Goal: Task Accomplishment & Management: Manage account settings

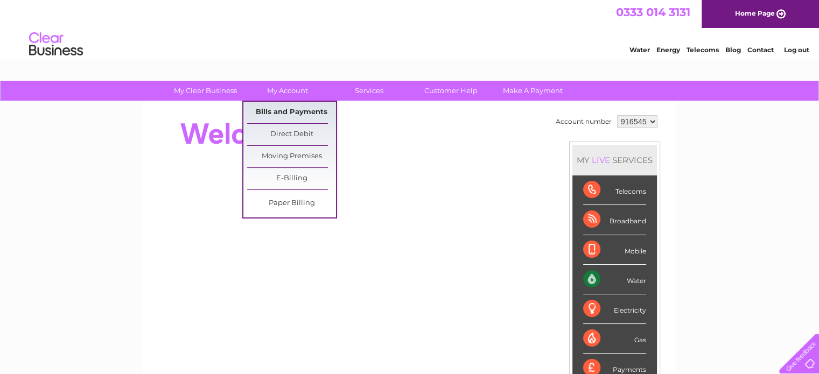
click at [291, 111] on link "Bills and Payments" at bounding box center [291, 113] width 89 height 22
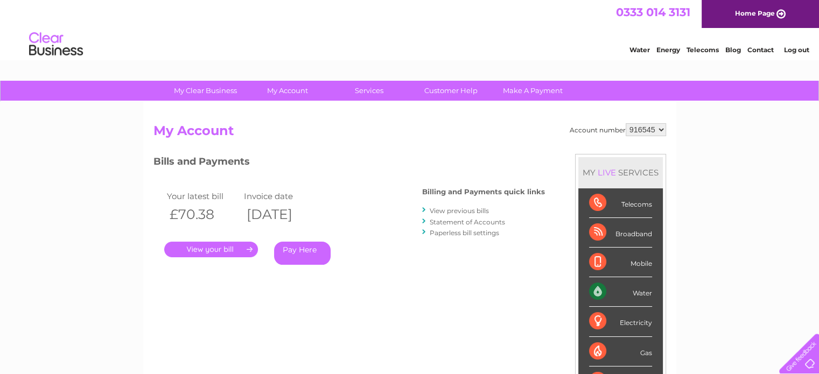
click at [468, 210] on link "View previous bills" at bounding box center [459, 211] width 59 height 8
